Goal: Use online tool/utility: Utilize a website feature to perform a specific function

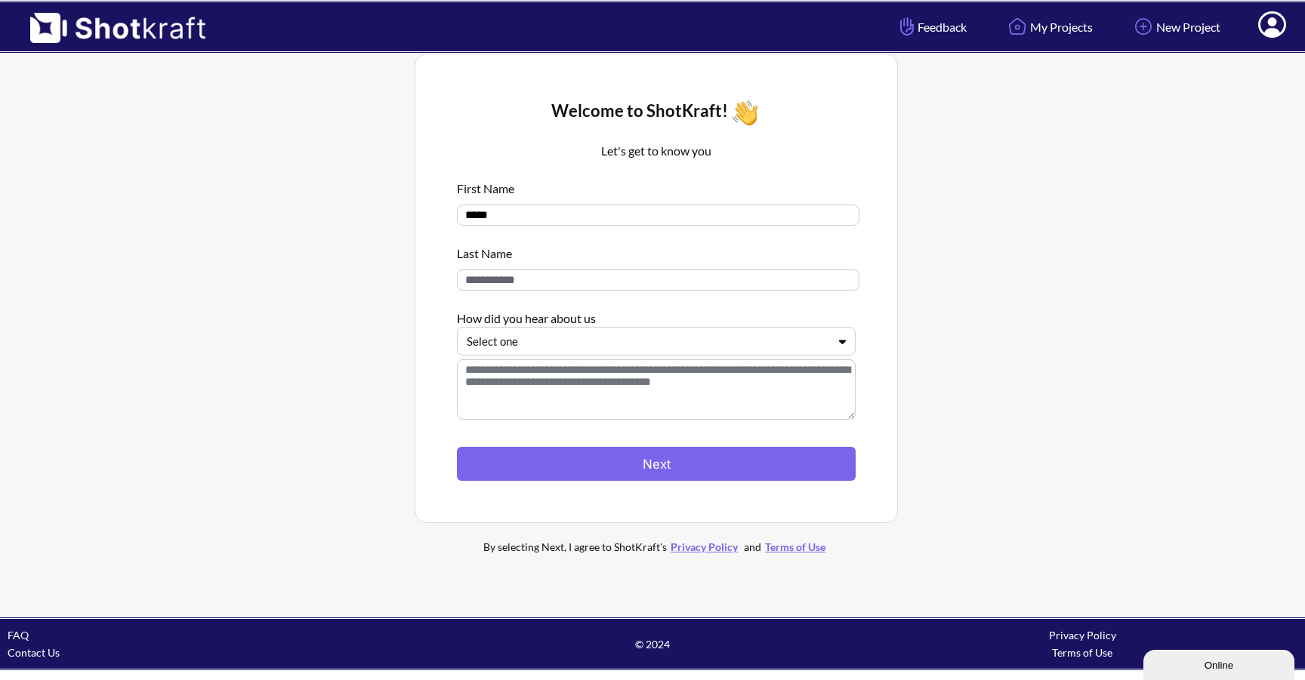
click at [550, 289] on input at bounding box center [658, 280] width 402 height 21
type input "*"
click at [547, 217] on input "*****" at bounding box center [658, 215] width 402 height 21
type input "*"
click at [581, 344] on div at bounding box center [647, 341] width 361 height 17
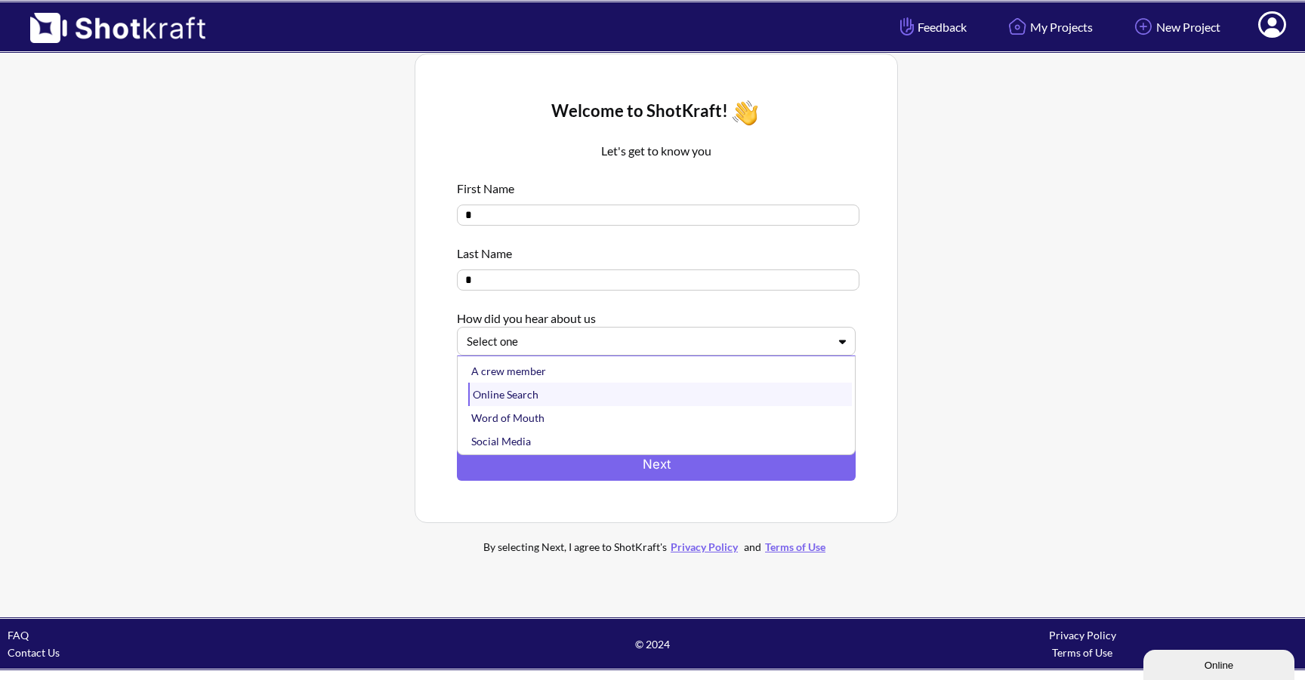
click at [560, 388] on div "Online Search" at bounding box center [660, 394] width 384 height 23
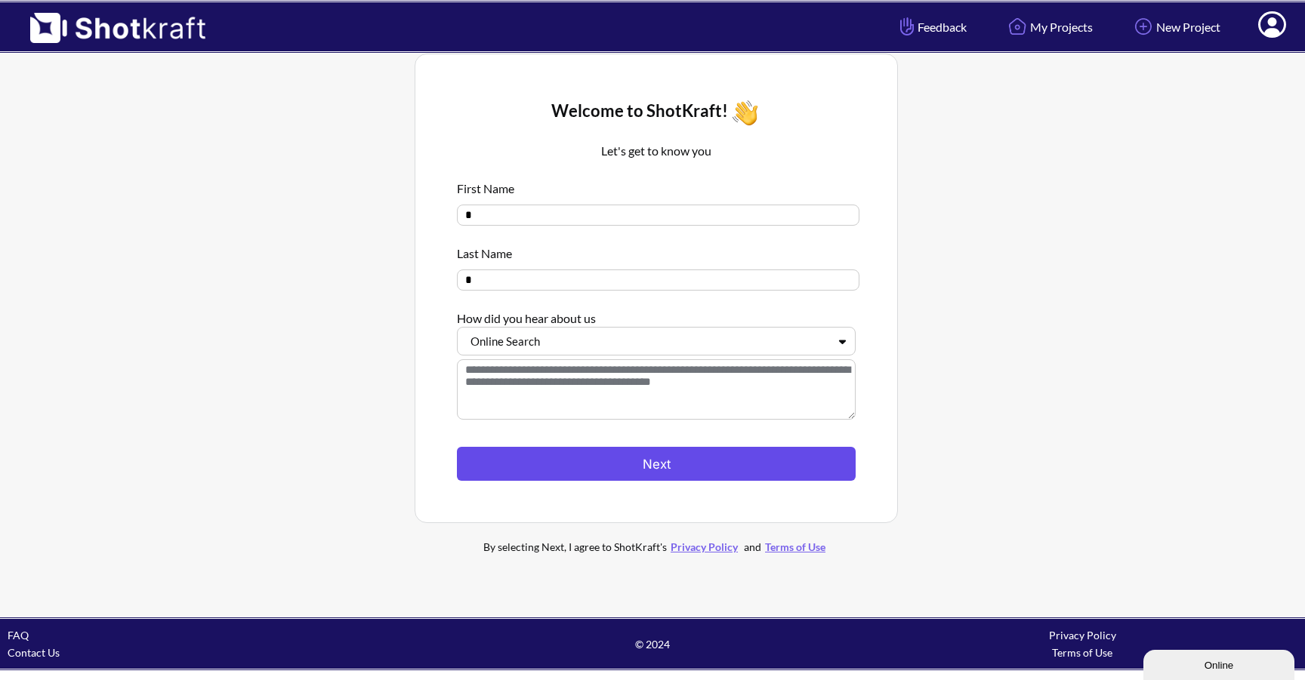
click at [614, 479] on button "Next" at bounding box center [656, 464] width 399 height 34
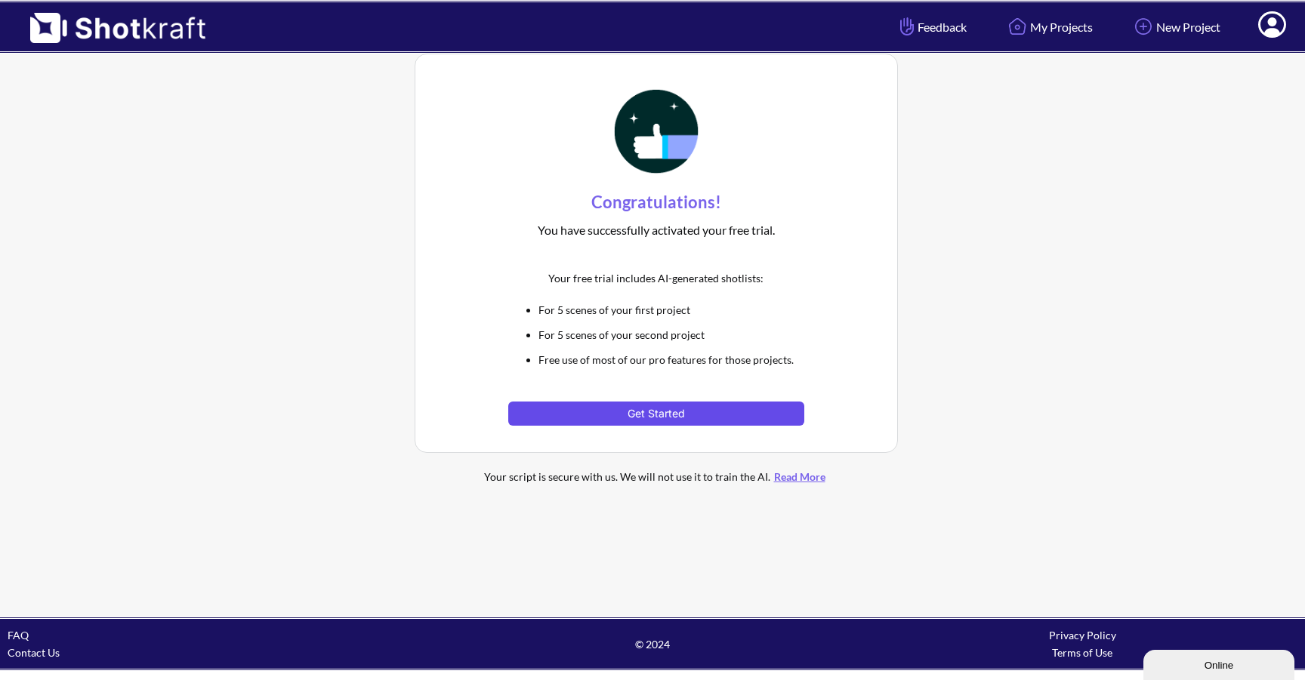
click at [647, 418] on button "Get Started" at bounding box center [655, 414] width 295 height 24
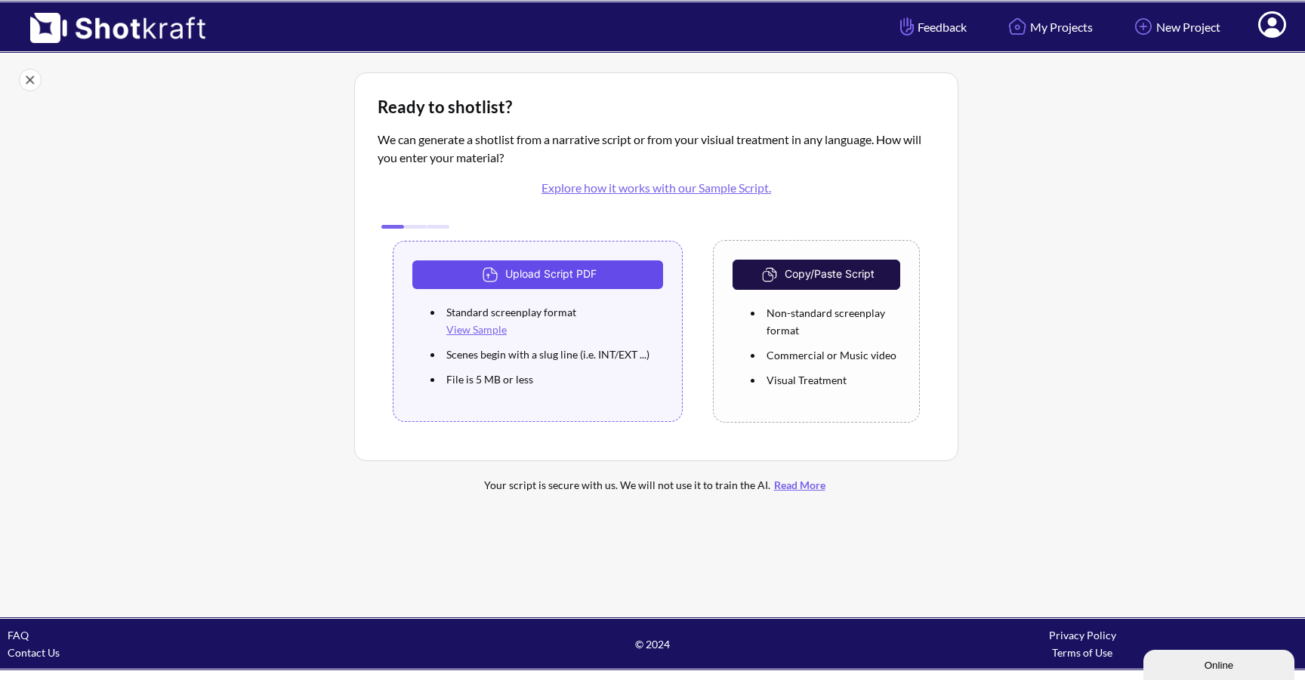
click at [602, 276] on button "Upload Script PDF" at bounding box center [537, 275] width 251 height 29
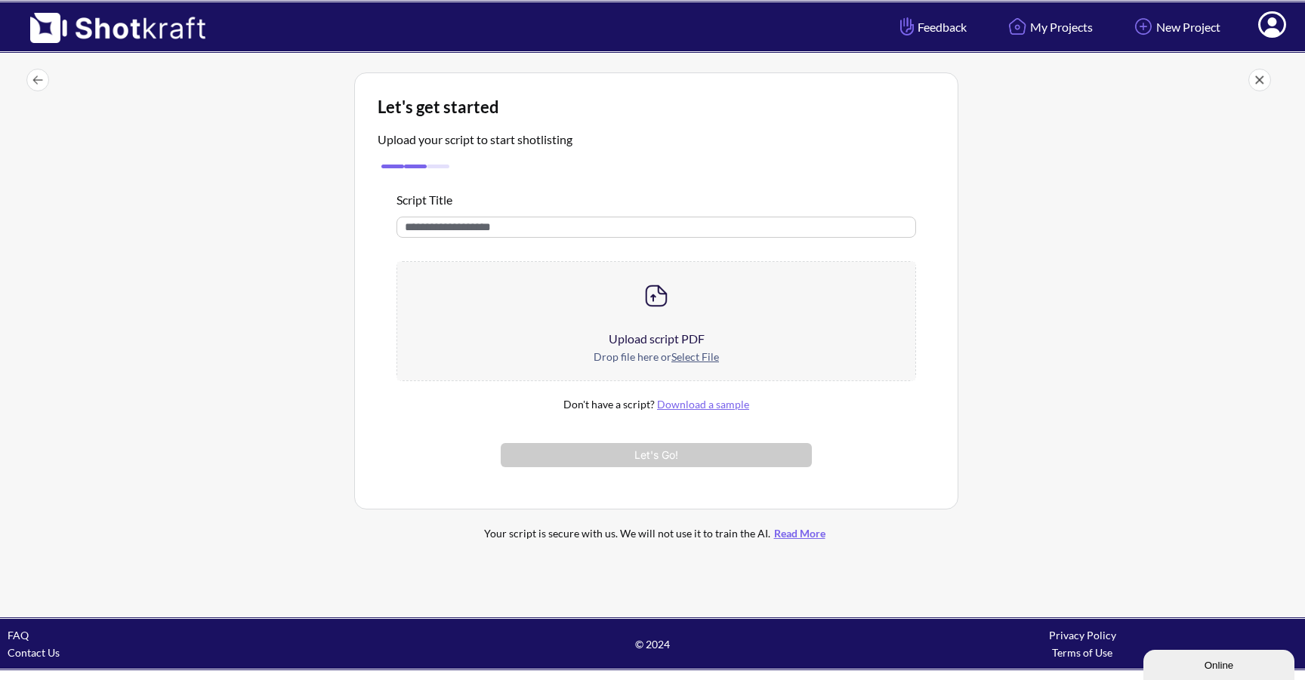
click at [705, 353] on u "Select File" at bounding box center [695, 356] width 48 height 13
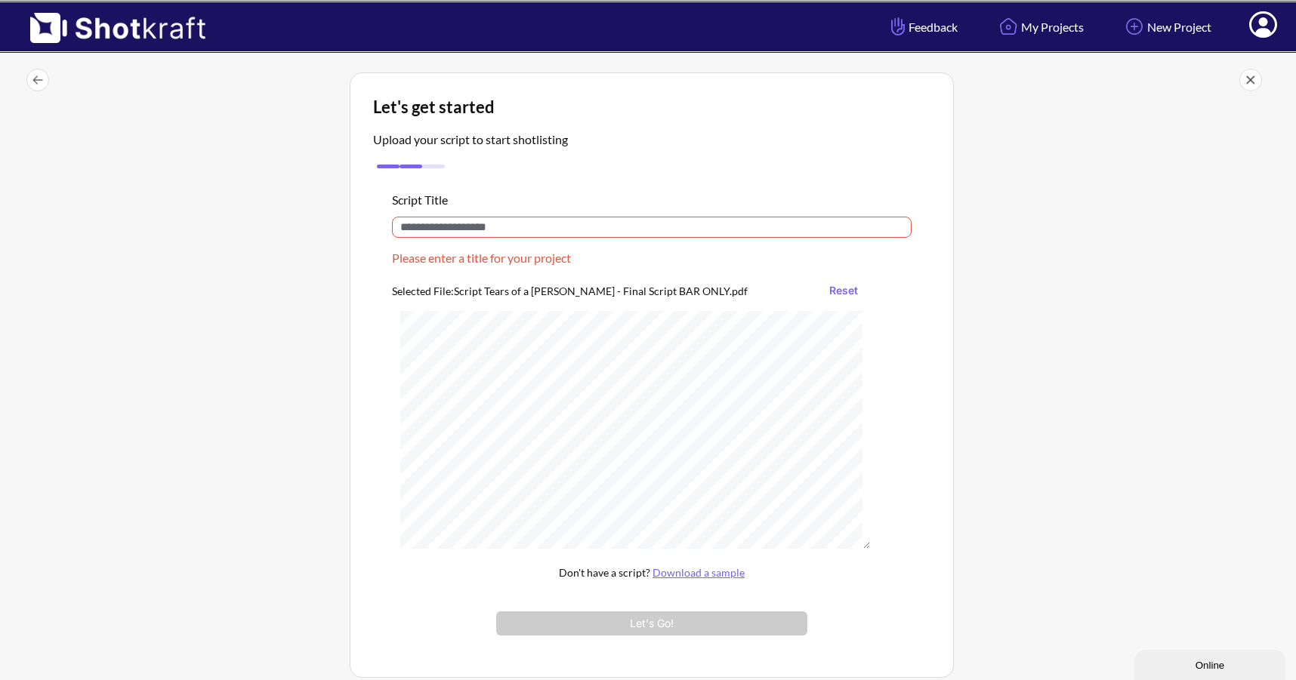
click at [558, 235] on input "text" at bounding box center [652, 227] width 520 height 21
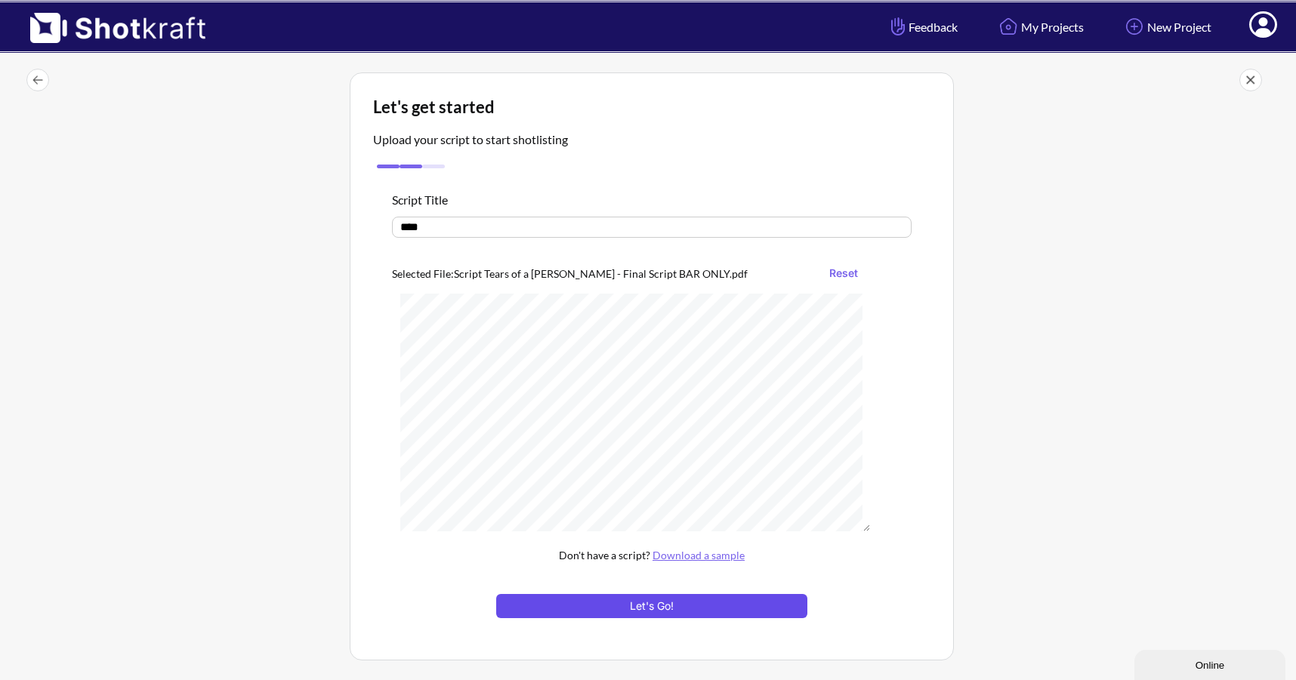
type input "****"
click at [655, 618] on button "Let's Go!" at bounding box center [651, 606] width 311 height 24
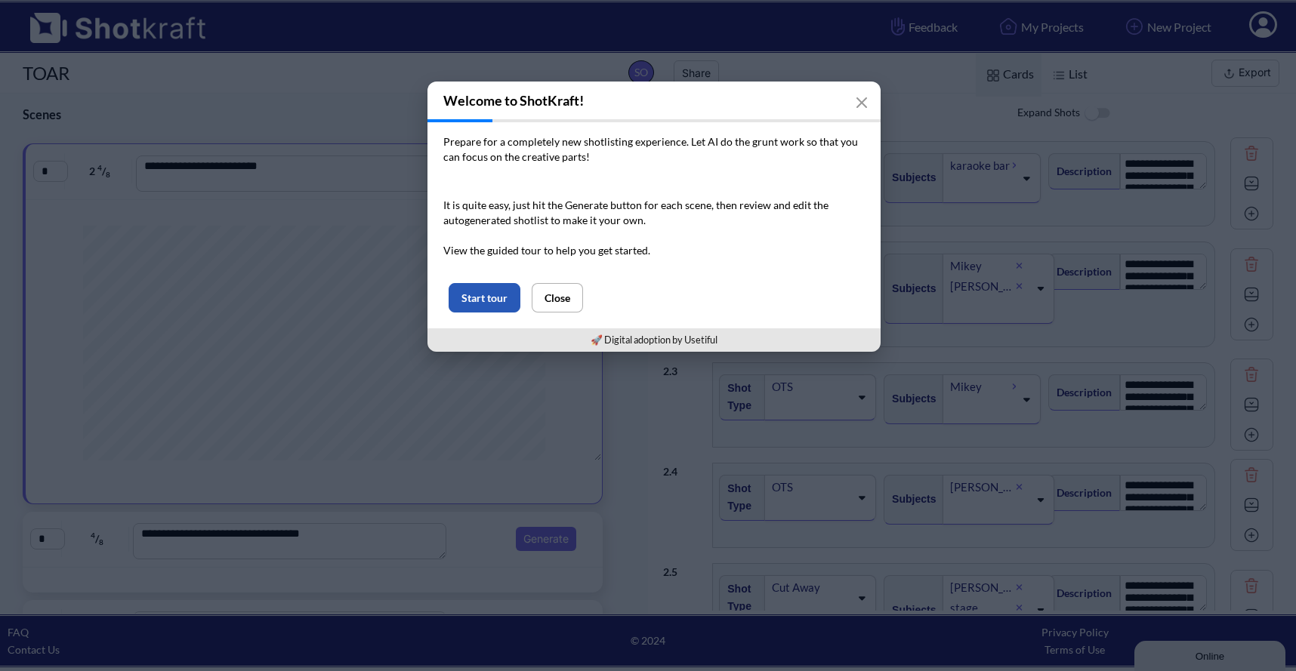
click at [476, 302] on button "Start tour" at bounding box center [485, 297] width 72 height 29
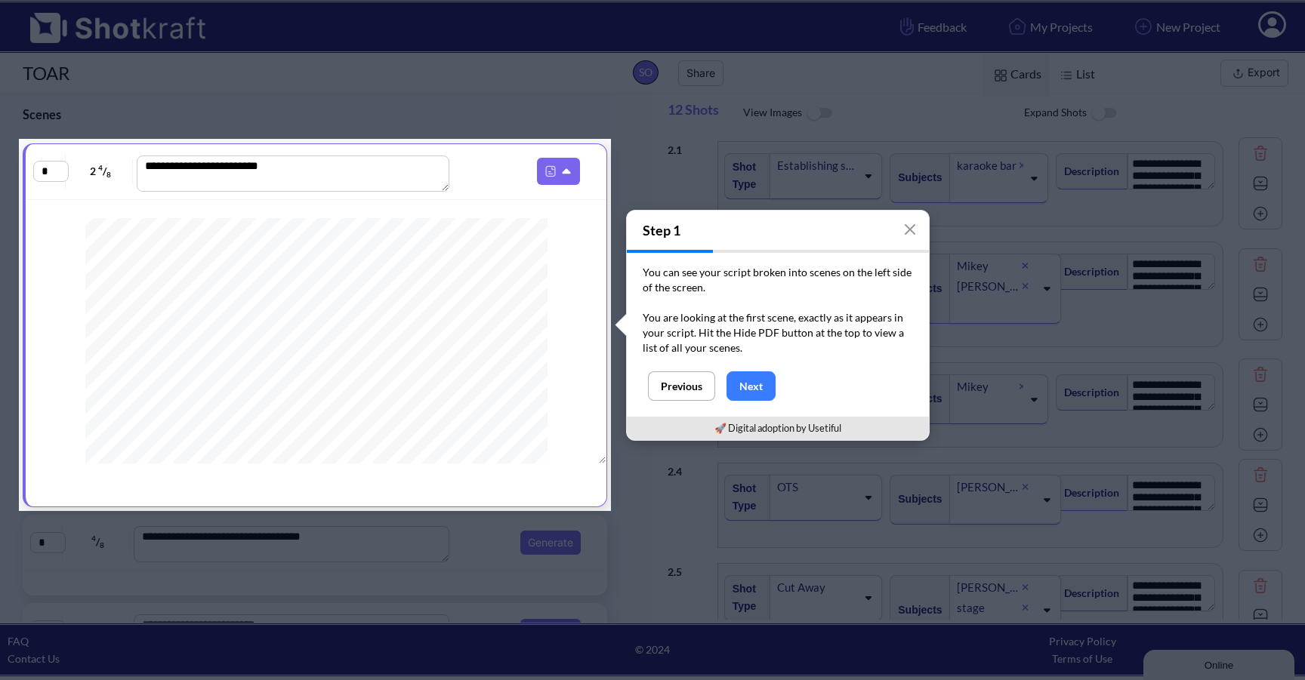
scroll to position [270, 0]
click at [764, 378] on button "Next" at bounding box center [750, 386] width 49 height 29
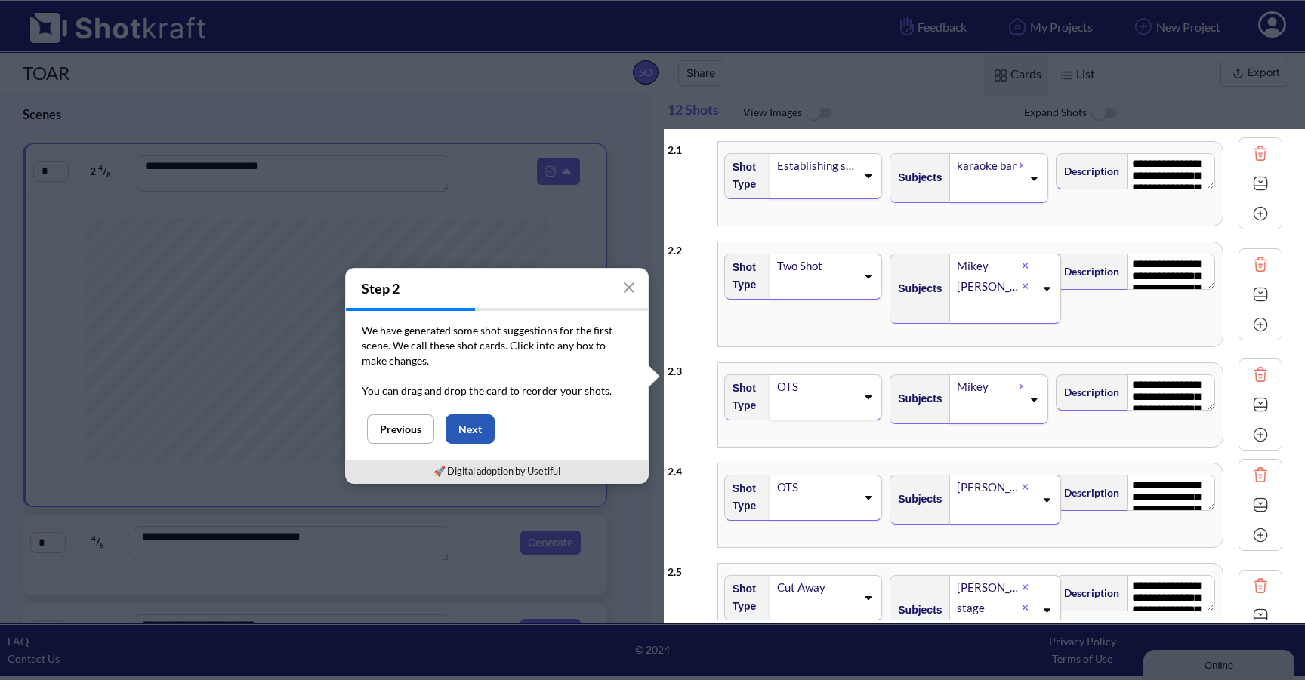
click at [476, 428] on button "Next" at bounding box center [470, 429] width 49 height 29
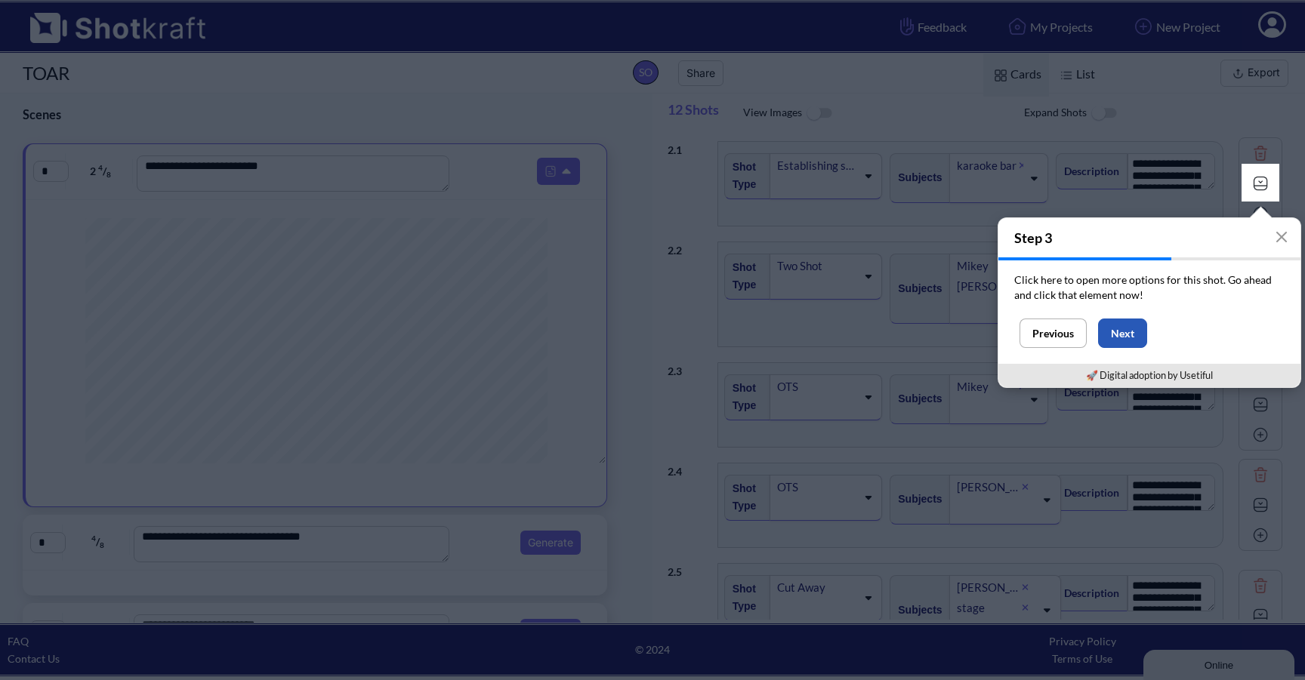
click at [1125, 341] on button "Next" at bounding box center [1122, 333] width 49 height 29
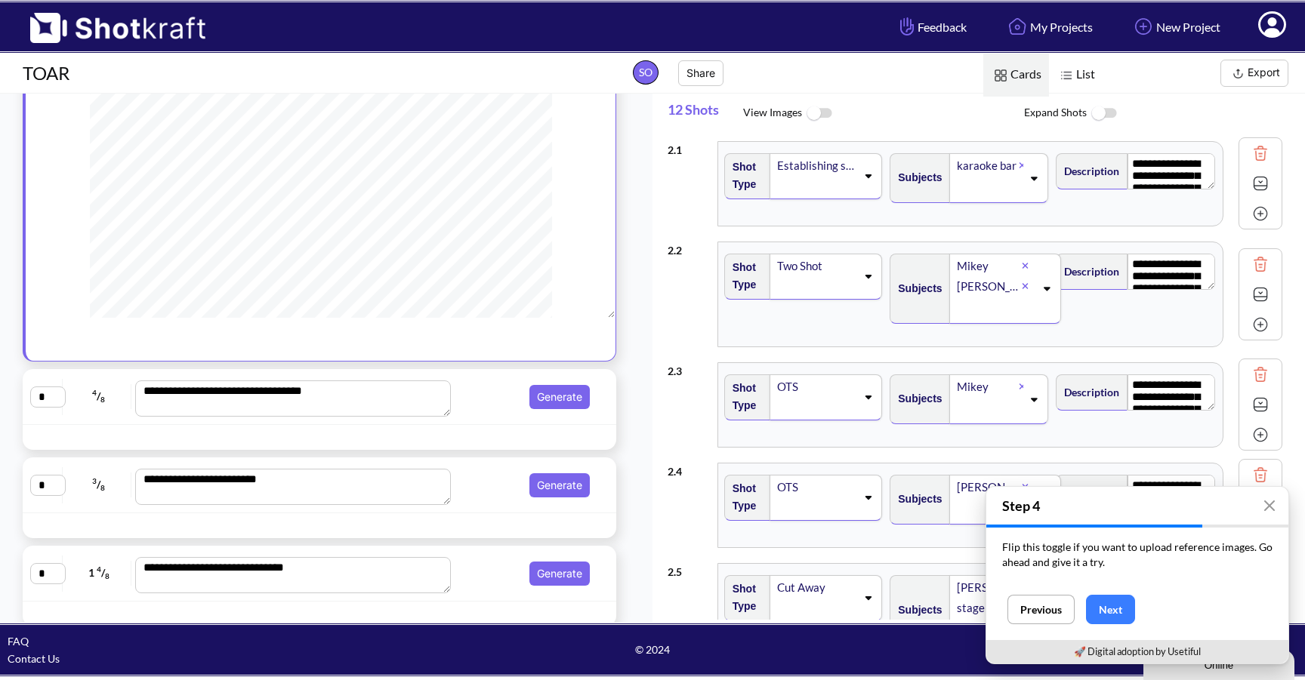
scroll to position [246, 0]
